Goal: Task Accomplishment & Management: Use online tool/utility

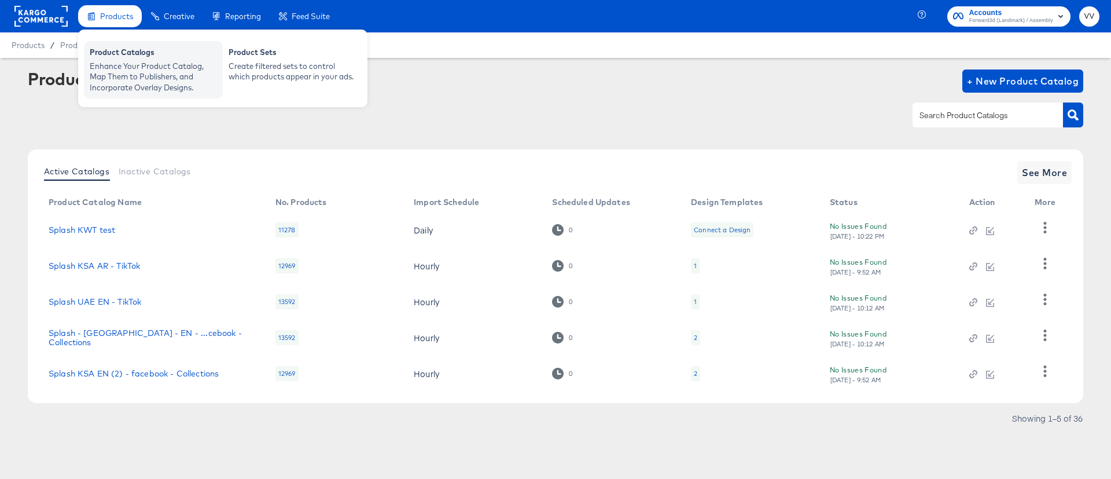
click at [141, 59] on div "Product Catalogs" at bounding box center [153, 54] width 127 height 14
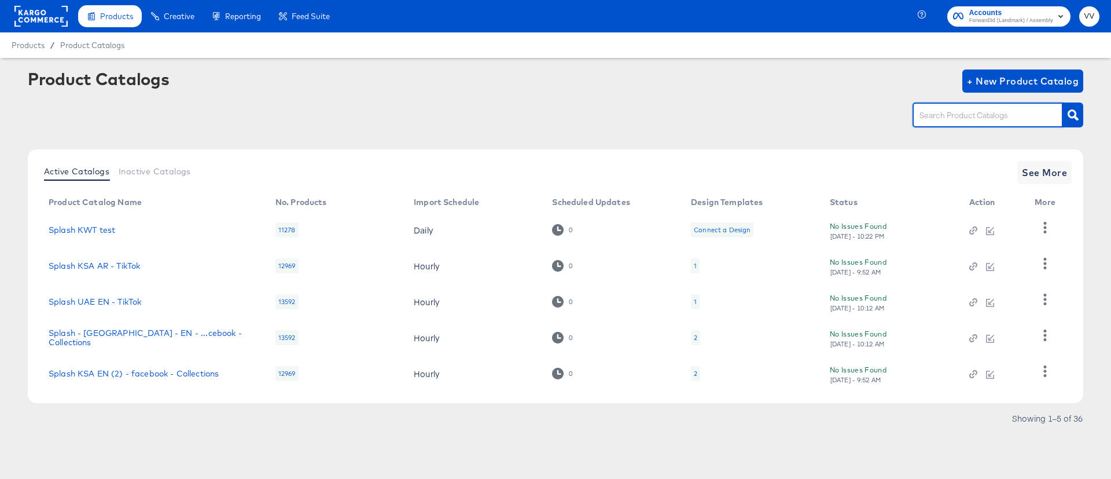
click at [935, 120] on input "text" at bounding box center [978, 115] width 123 height 13
type input "KWT"
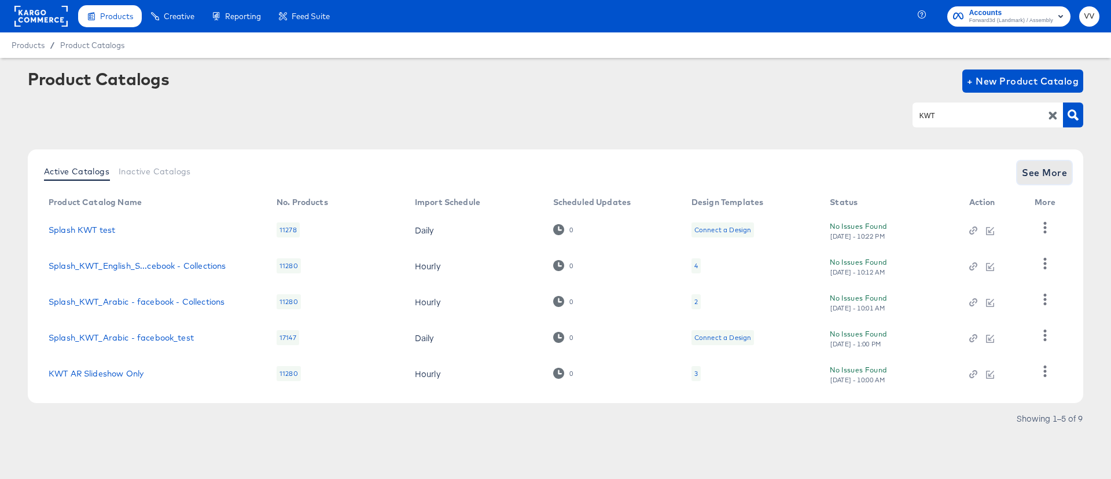
click at [1064, 175] on span "See More" at bounding box center [1044, 172] width 45 height 16
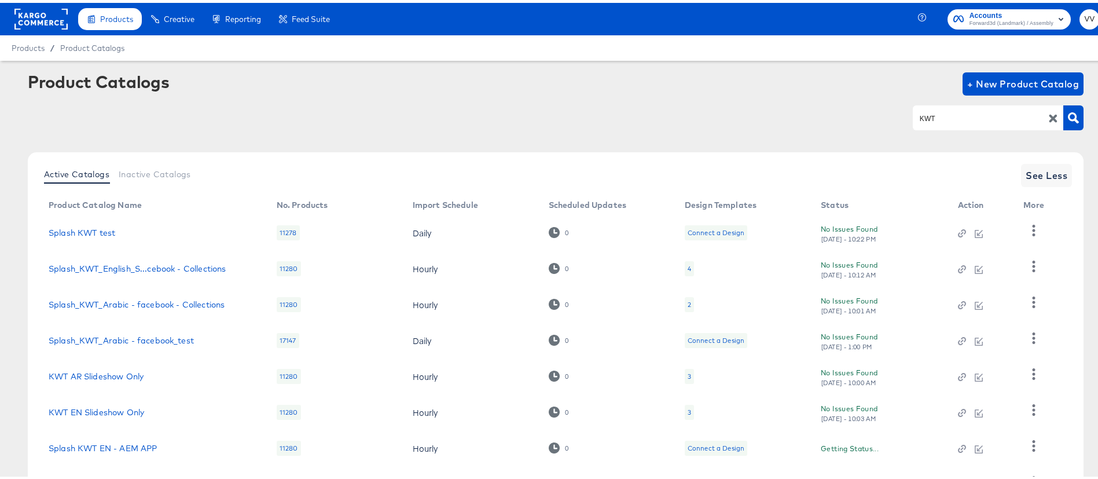
scroll to position [133, 0]
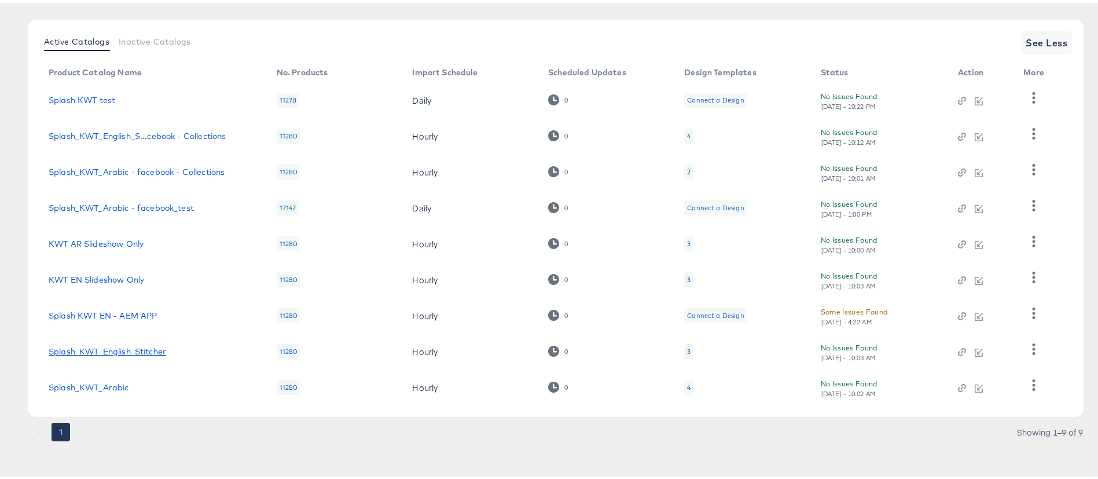
click at [114, 350] on link "Splash_KWT_English_Stitcher" at bounding box center [108, 348] width 118 height 9
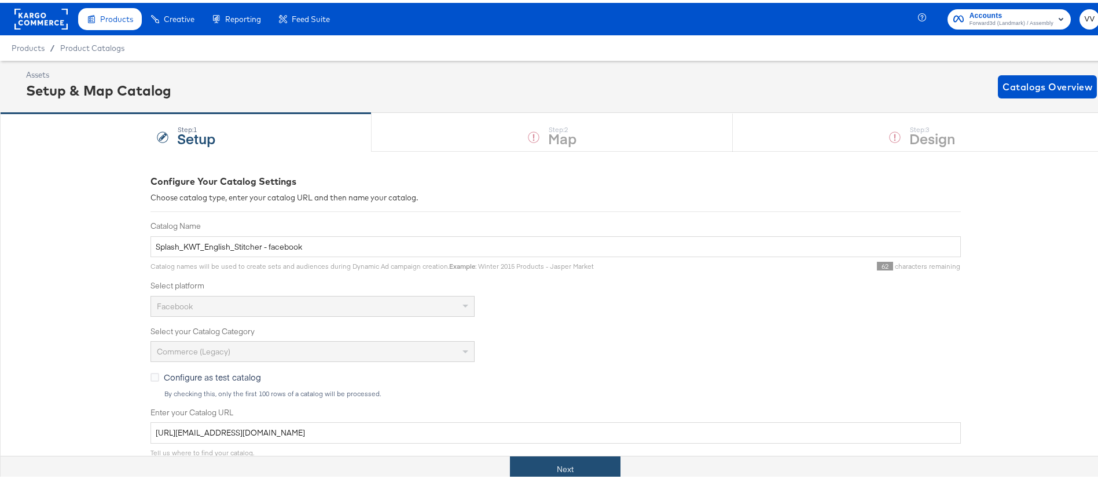
click at [597, 464] on button "Next" at bounding box center [565, 466] width 111 height 26
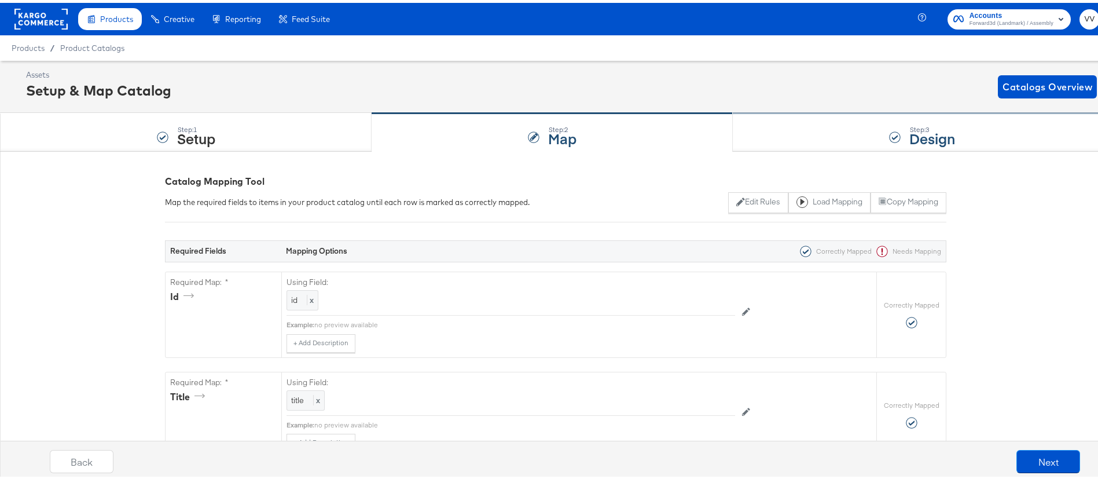
click at [811, 138] on div "Step: 3 Design" at bounding box center [922, 130] width 379 height 38
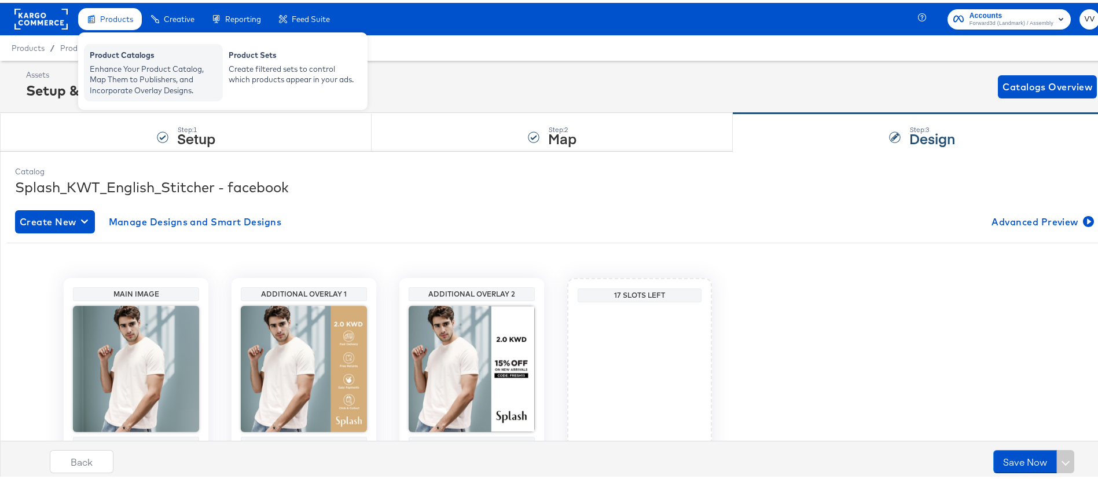
click at [175, 65] on div "Enhance Your Product Catalog, Map Them to Publishers, and Incorporate Overlay D…" at bounding box center [153, 77] width 127 height 32
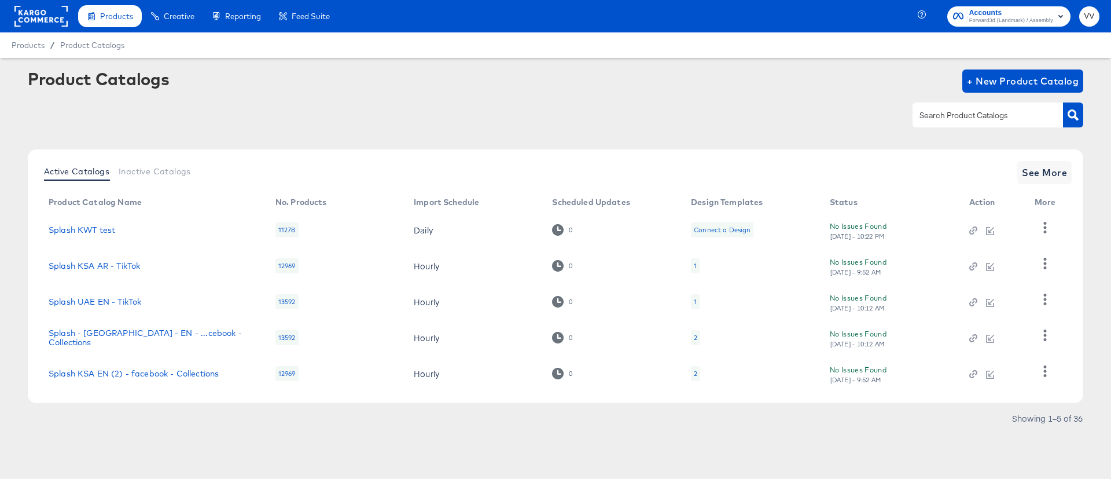
click at [993, 122] on input "text" at bounding box center [978, 115] width 123 height 13
type input "KWT"
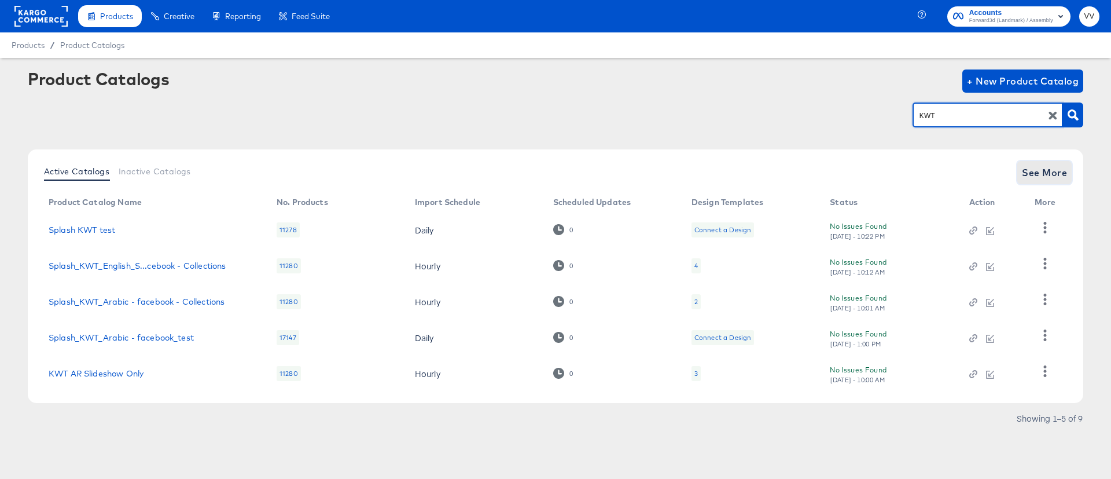
click at [1049, 179] on span "See More" at bounding box center [1044, 172] width 45 height 16
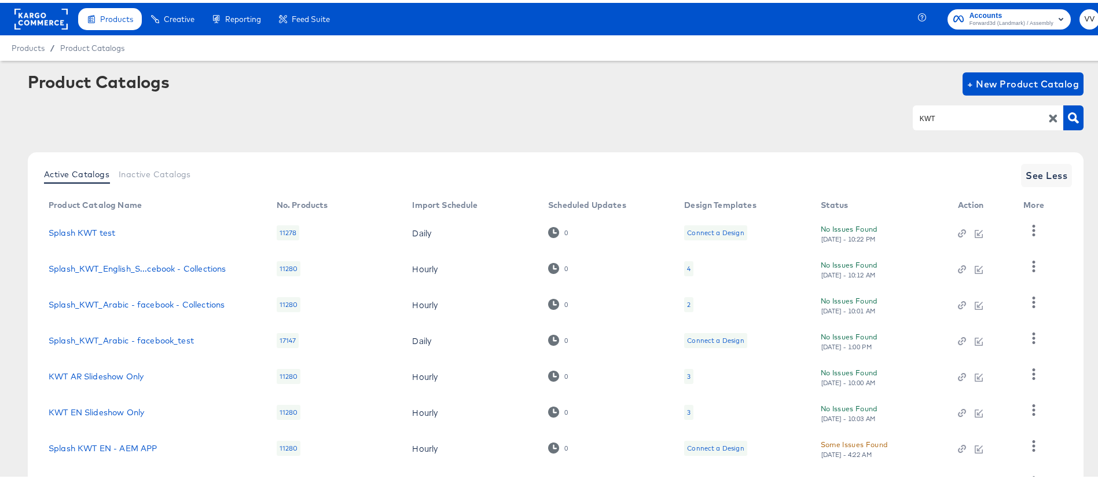
scroll to position [133, 0]
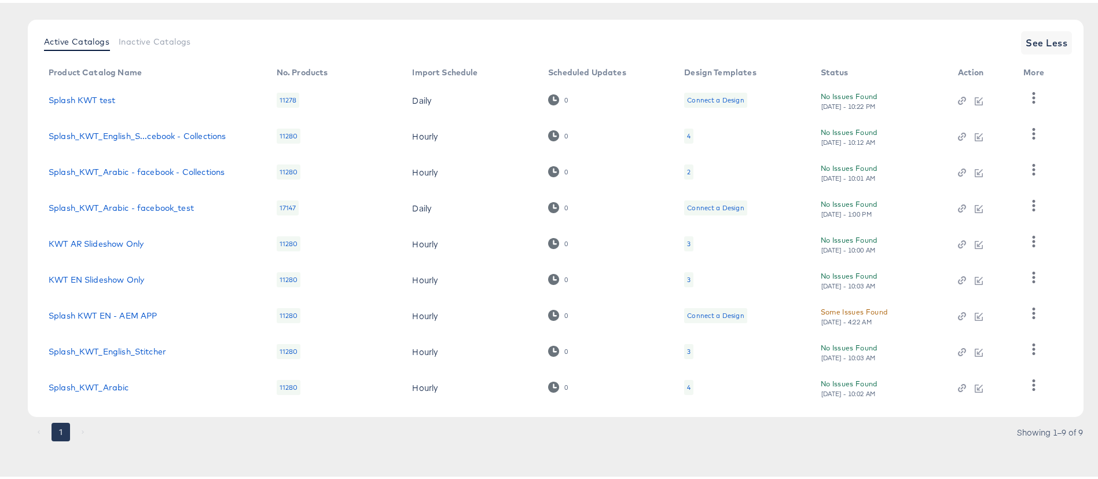
click at [688, 351] on div "3" at bounding box center [688, 348] width 3 height 9
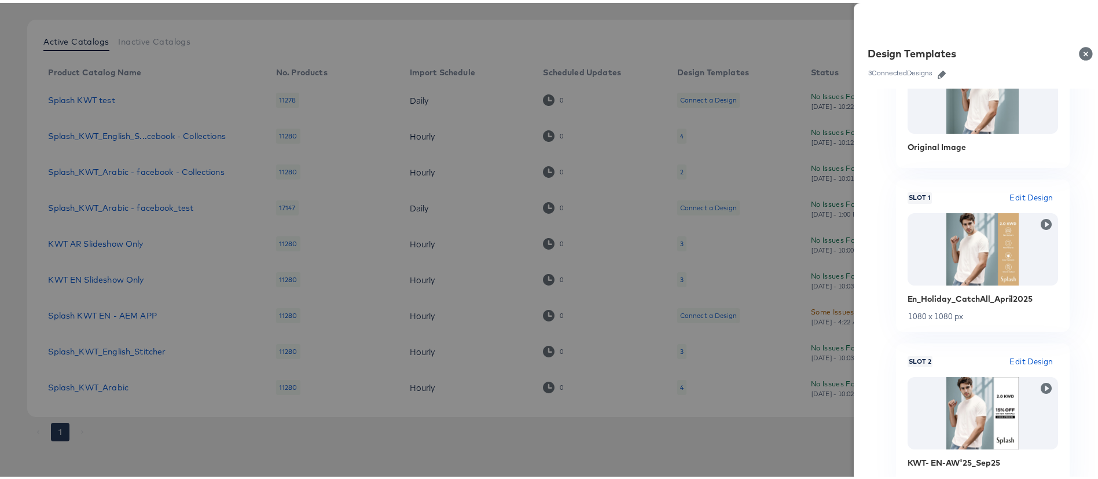
scroll to position [76, 0]
